Goal: Contribute content: Contribute content

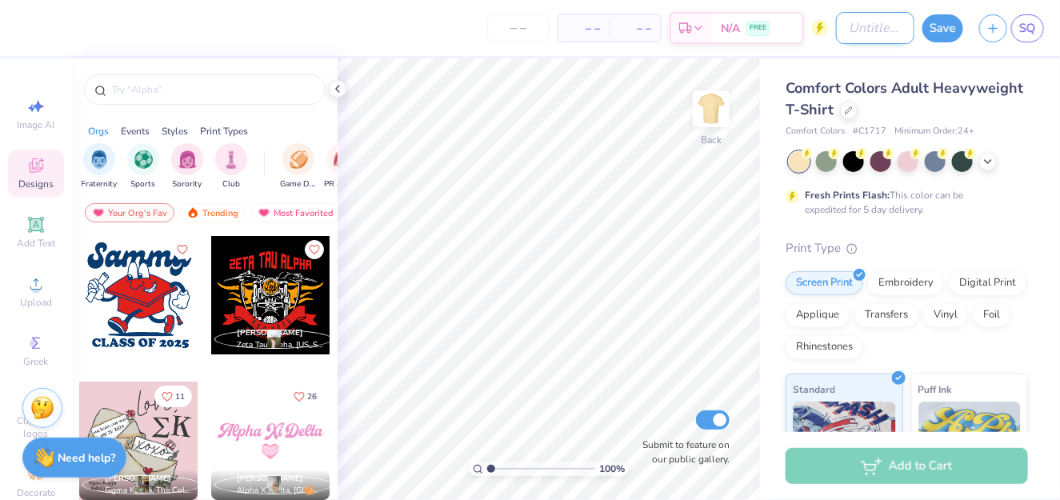
click at [857, 33] on input "Design Title" at bounding box center [875, 28] width 78 height 32
click at [1007, 90] on div "Comfort Colors Adult Heavyweight T-Shirt" at bounding box center [906, 99] width 242 height 43
click at [857, 109] on div at bounding box center [849, 109] width 18 height 18
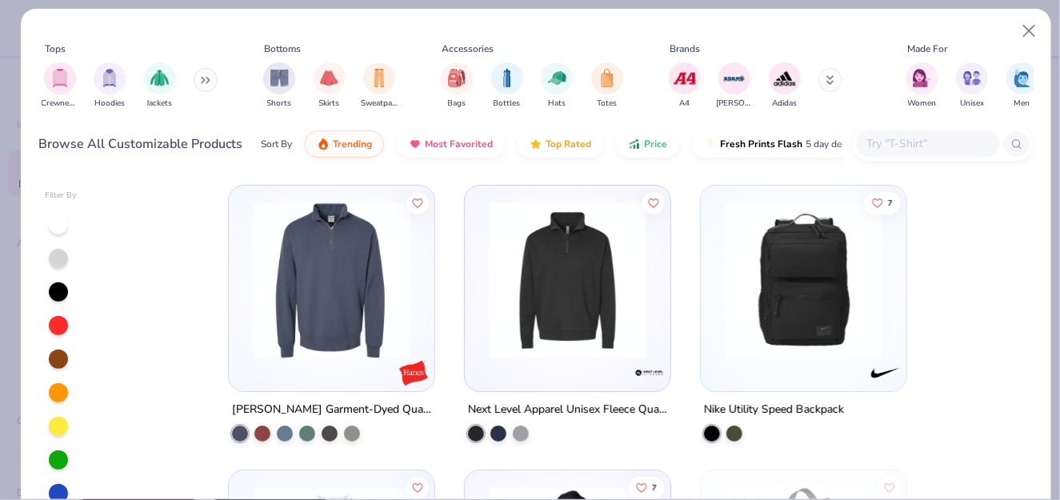
click at [914, 152] on input "text" at bounding box center [926, 143] width 123 height 18
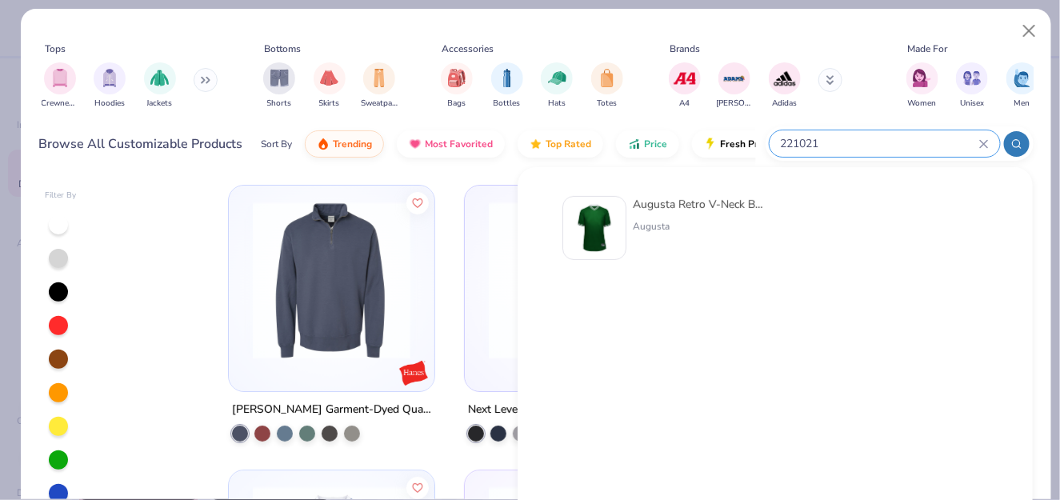
type input "221021"
click at [614, 229] on div at bounding box center [594, 228] width 64 height 64
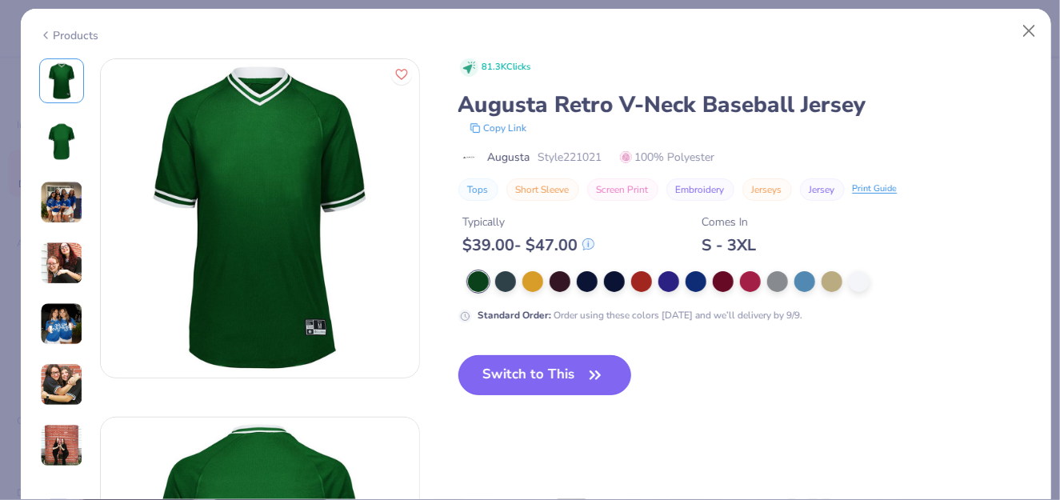
click at [540, 362] on button "Switch to This" at bounding box center [545, 375] width 174 height 40
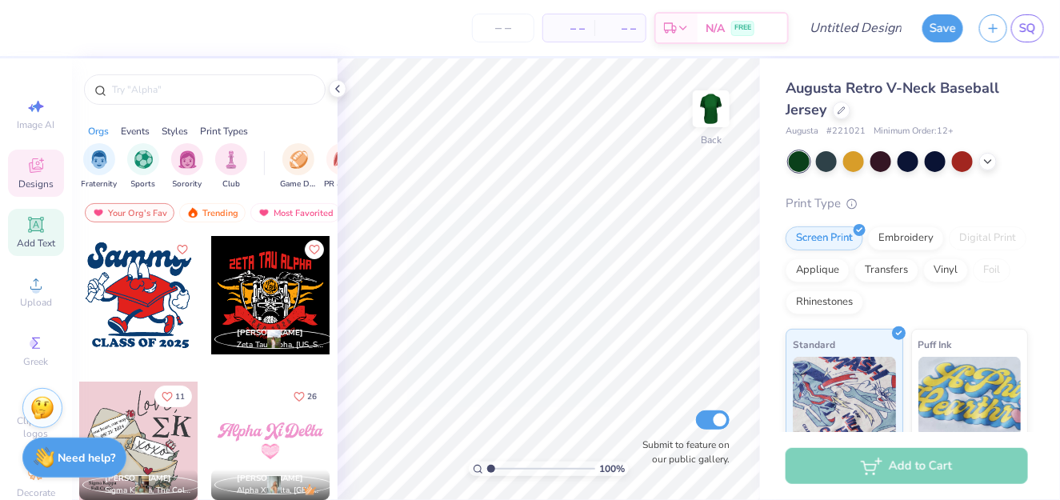
click at [25, 245] on span "Add Text" at bounding box center [36, 243] width 38 height 13
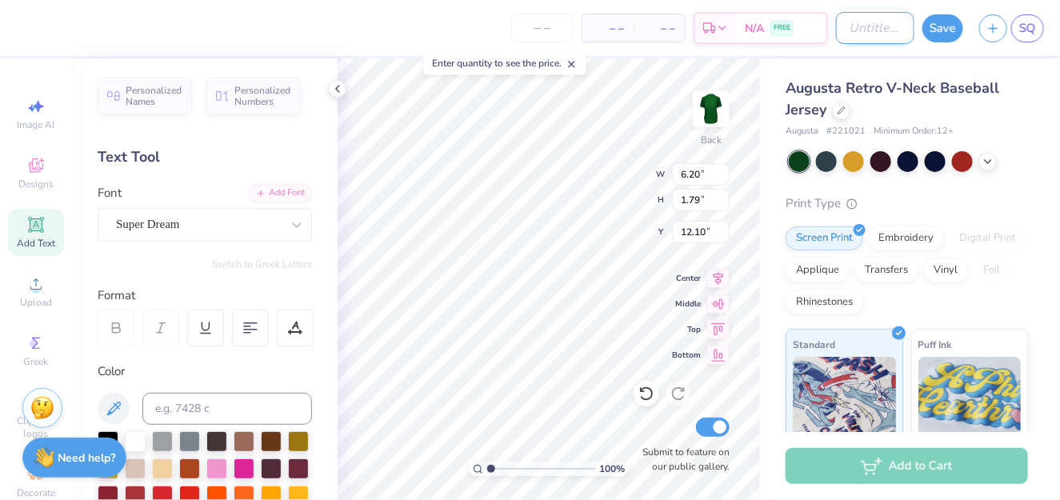
click at [867, 28] on input "Design Title" at bounding box center [875, 28] width 78 height 32
type input "test"
click at [896, 6] on div "Design Title test" at bounding box center [875, 28] width 78 height 56
click at [952, 30] on button "Save" at bounding box center [942, 26] width 41 height 28
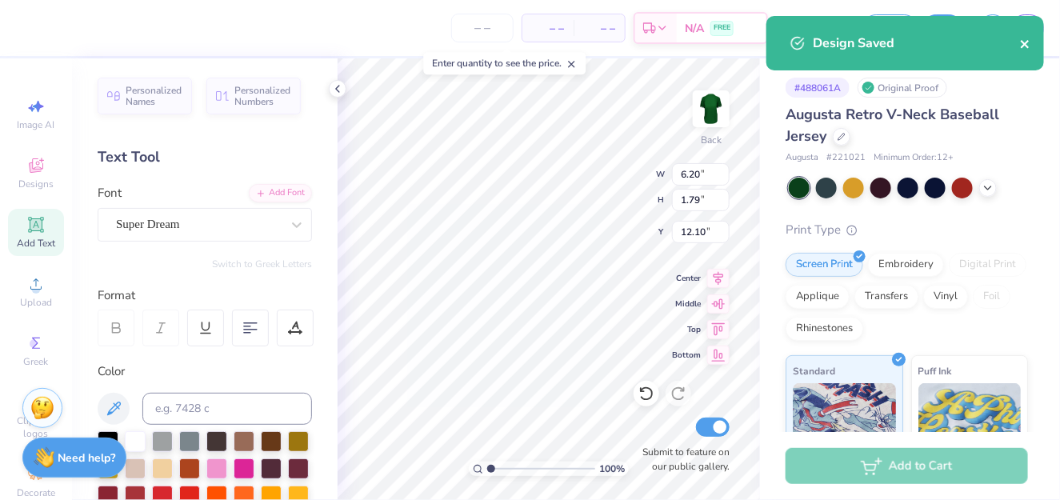
click at [1024, 45] on icon "close" at bounding box center [1025, 44] width 8 height 8
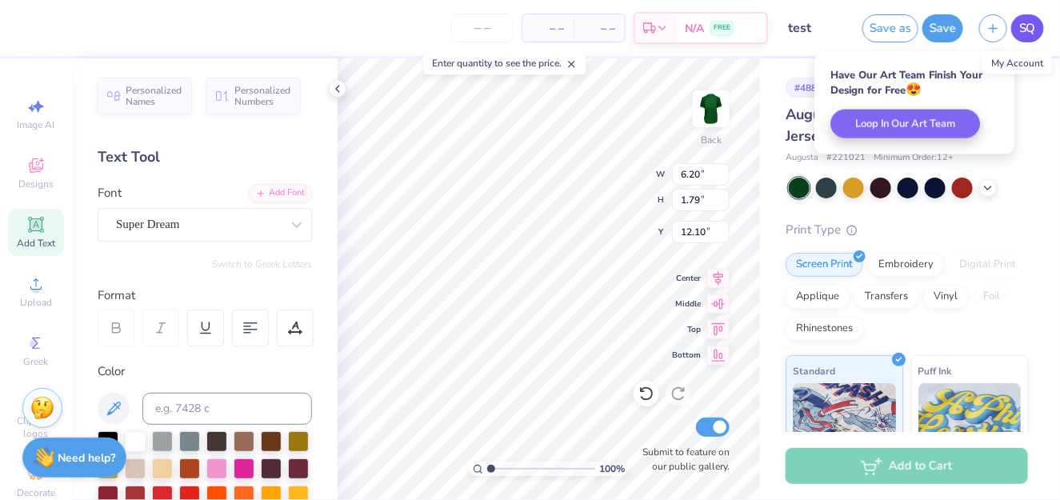
drag, startPoint x: 1035, startPoint y: 30, endPoint x: 1029, endPoint y: 22, distance: 9.1
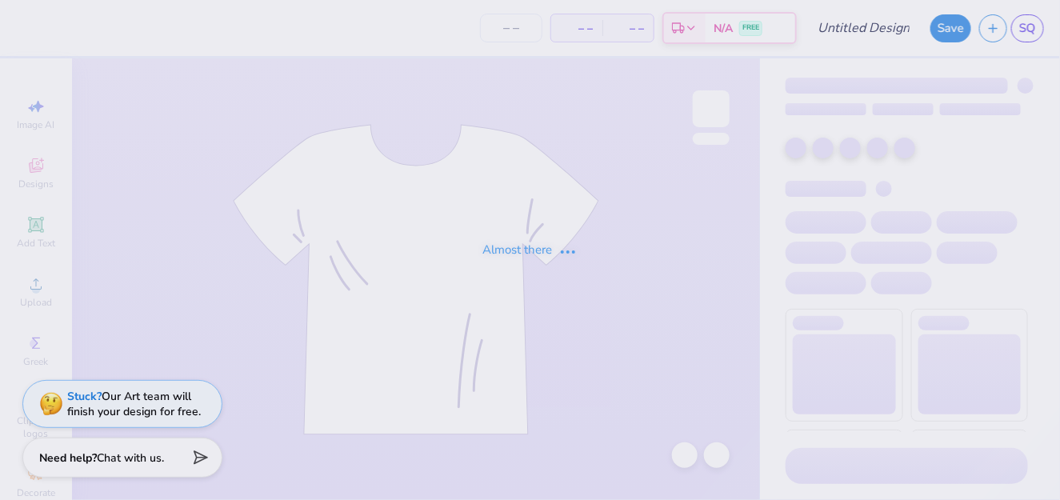
type input "test"
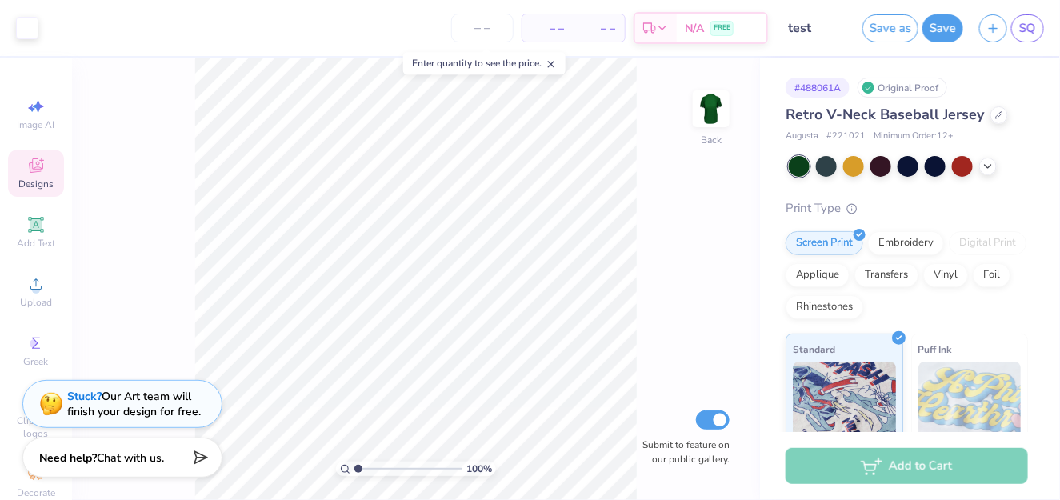
click at [30, 178] on span "Designs" at bounding box center [35, 184] width 35 height 13
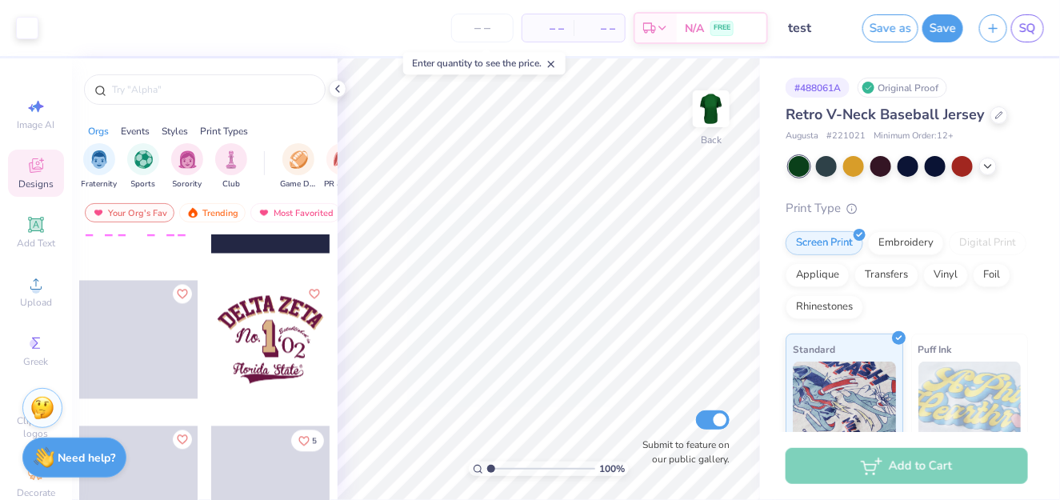
scroll to position [1001, 0]
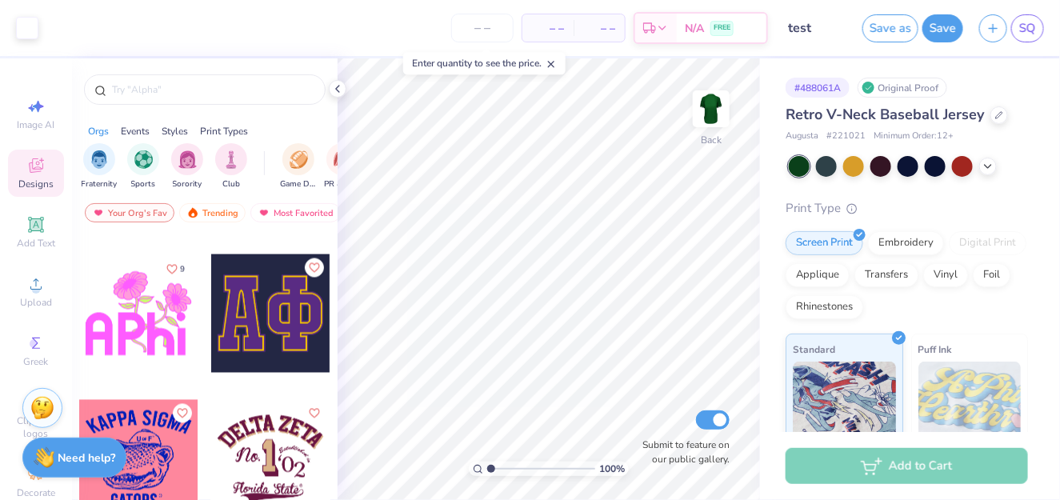
click at [137, 327] on div at bounding box center [138, 313] width 118 height 118
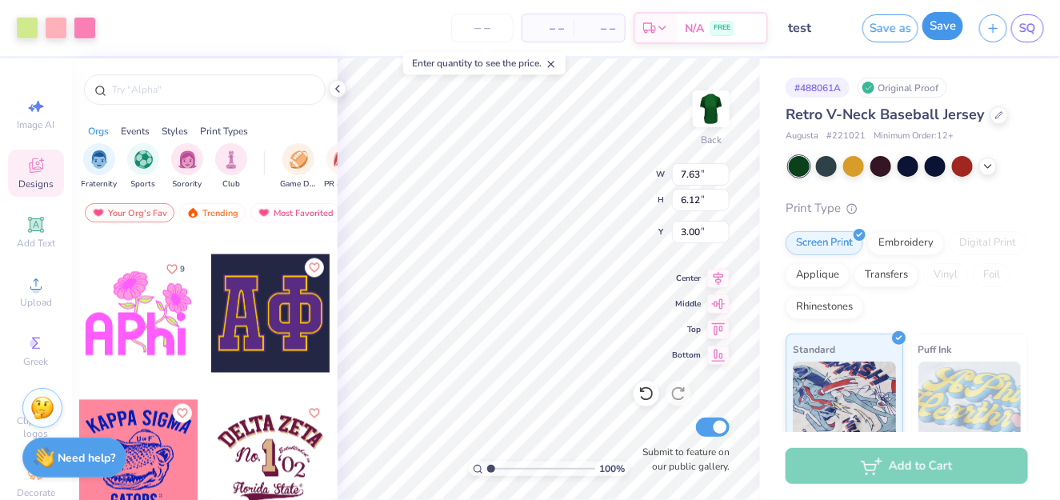
click at [939, 38] on button "Save" at bounding box center [942, 26] width 41 height 28
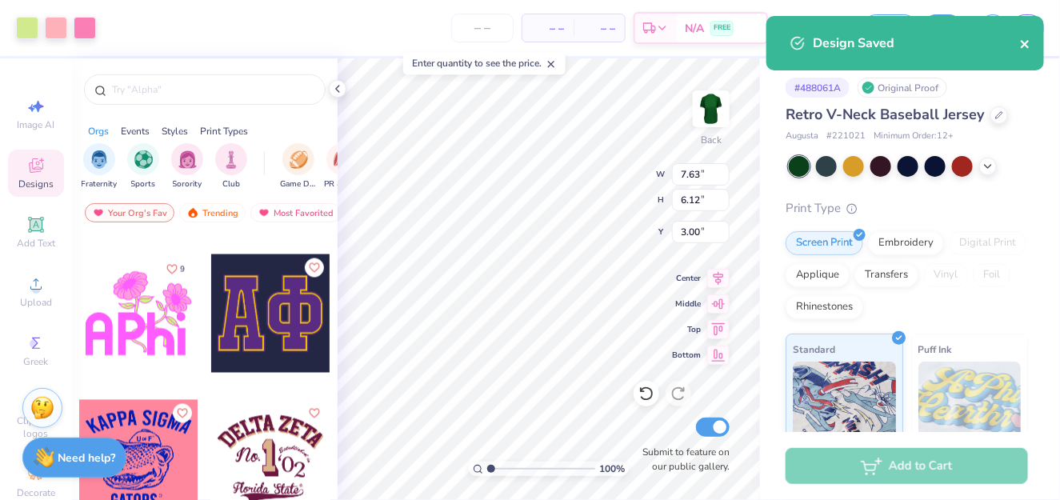
click at [1024, 46] on icon "close" at bounding box center [1025, 44] width 8 height 8
